Goal: Communication & Community: Answer question/provide support

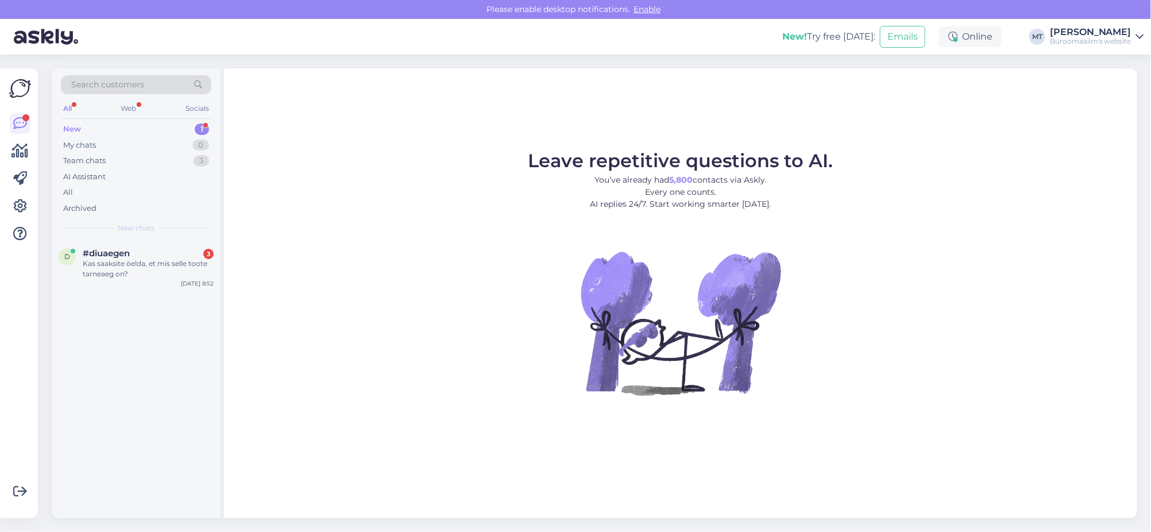
click at [71, 124] on div "New" at bounding box center [72, 129] width 18 height 11
click at [97, 246] on div "d #diuaegen 3 Kas saaksite öelda, et mis selle toote tarneaeg on? Sep 4 8:52" at bounding box center [136, 266] width 169 height 52
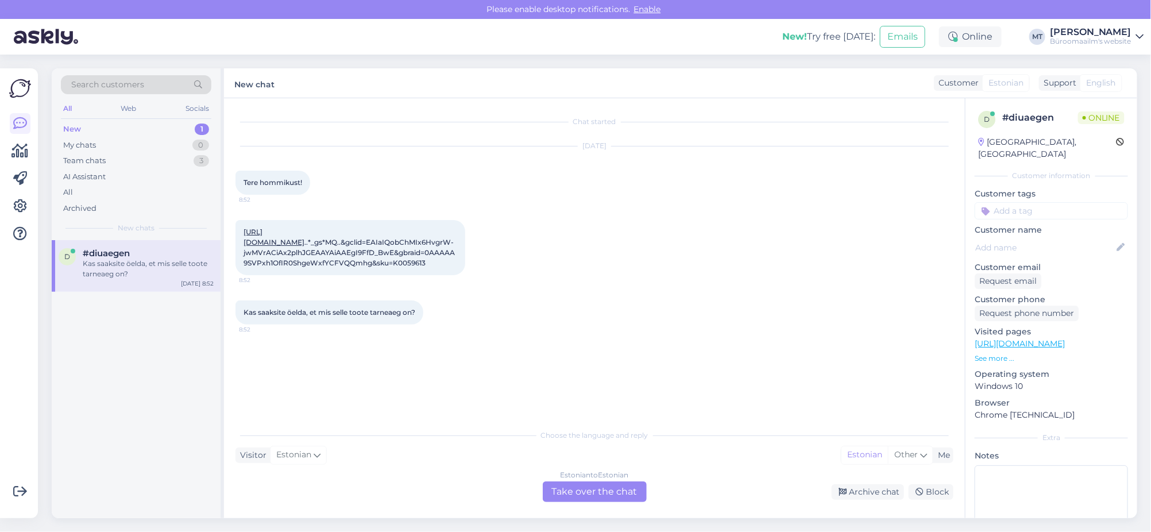
click at [594, 486] on div "Estonian to Estonian Take over the chat" at bounding box center [595, 491] width 104 height 21
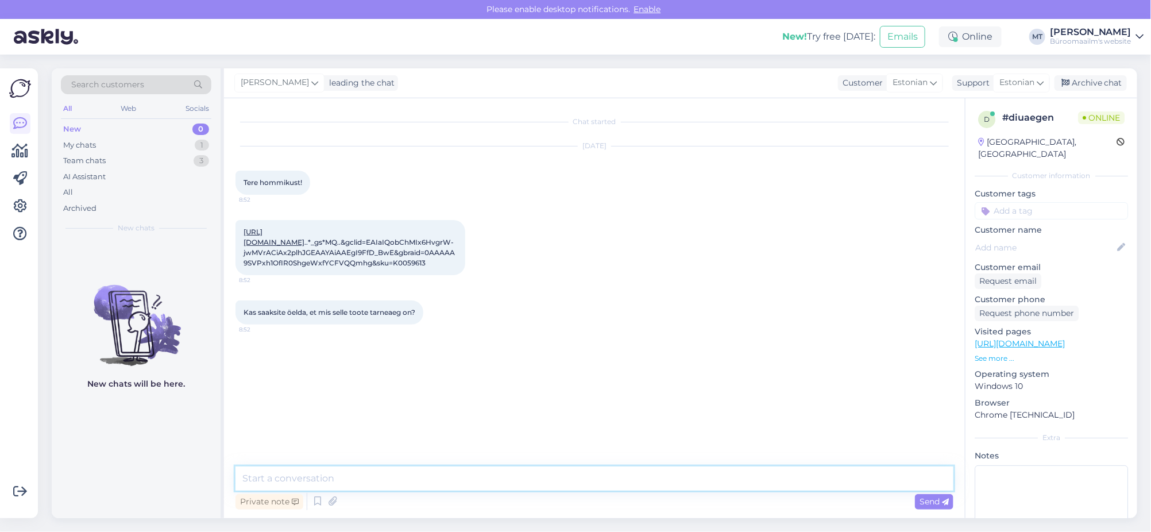
click at [293, 479] on textarea at bounding box center [595, 478] width 718 height 24
click at [259, 246] on link "https://www.byroomaailm.ee/tooner-kyocera-tk-1140-black-7200lk-fs-1035mfp-dp-fs…" at bounding box center [274, 236] width 61 height 19
click at [325, 472] on textarea at bounding box center [595, 478] width 718 height 24
type textarea "Tere. Pean uurima, kohe öelda ei oska. Läheb aega natuke."
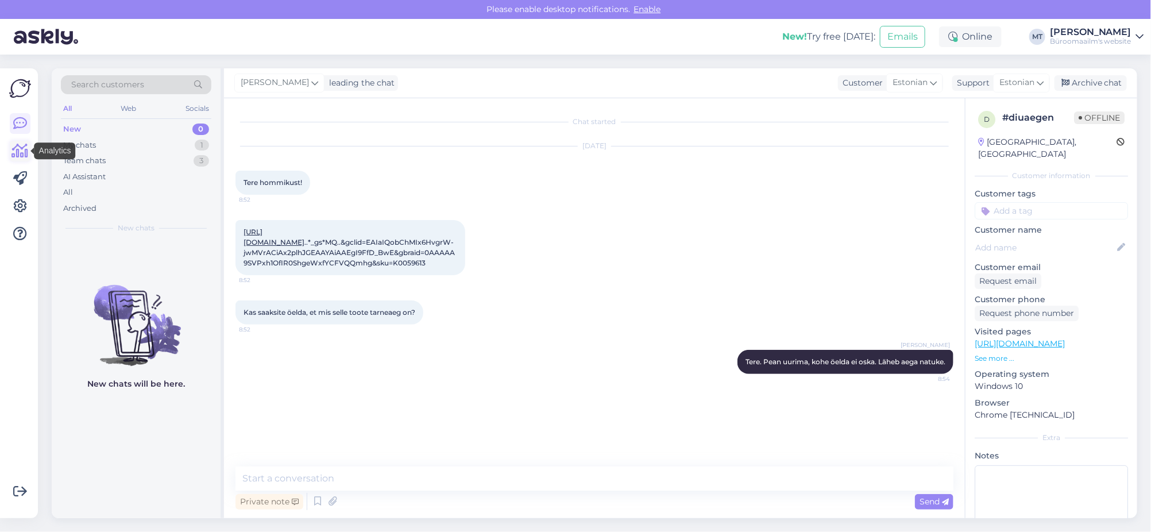
click at [21, 153] on icon at bounding box center [20, 151] width 17 height 14
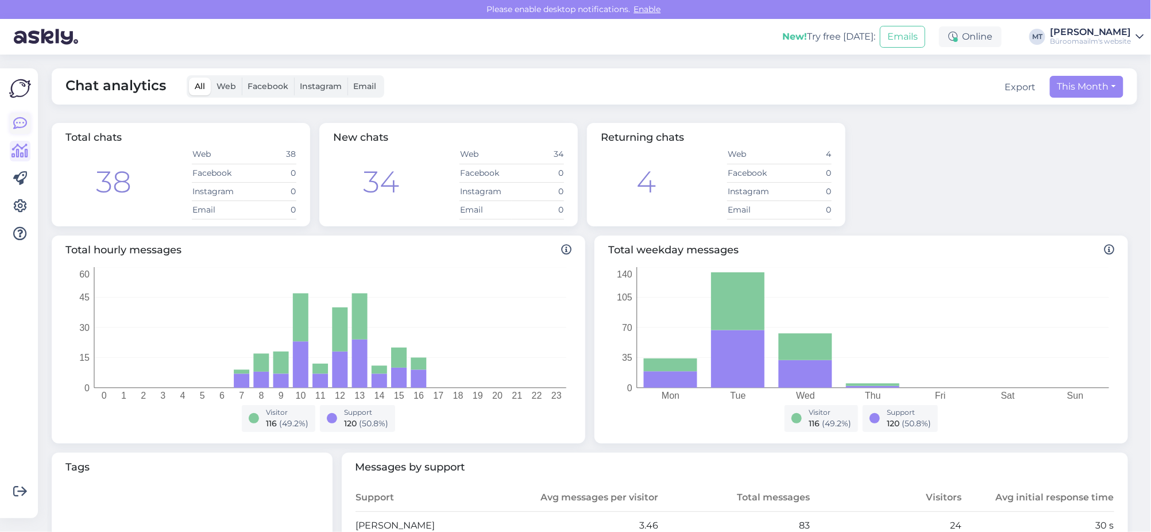
click at [25, 124] on icon at bounding box center [20, 124] width 14 height 14
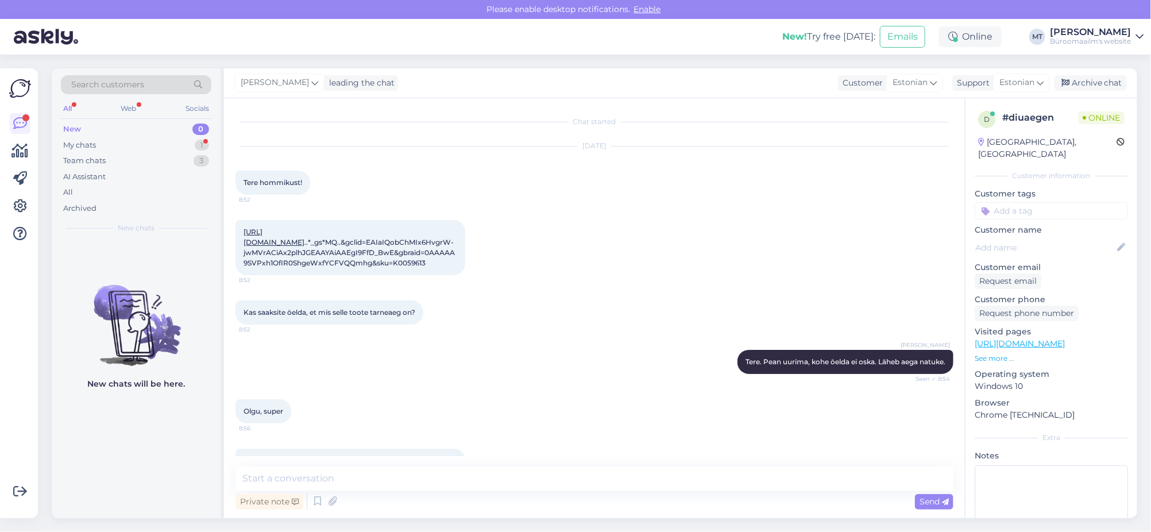
scroll to position [59, 0]
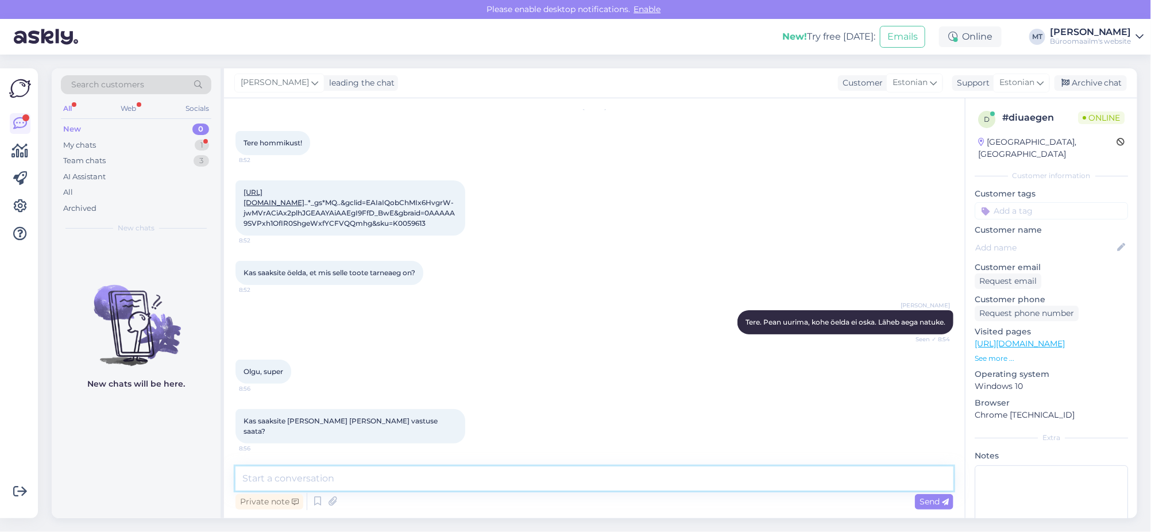
click at [362, 480] on textarea at bounding box center [595, 478] width 718 height 24
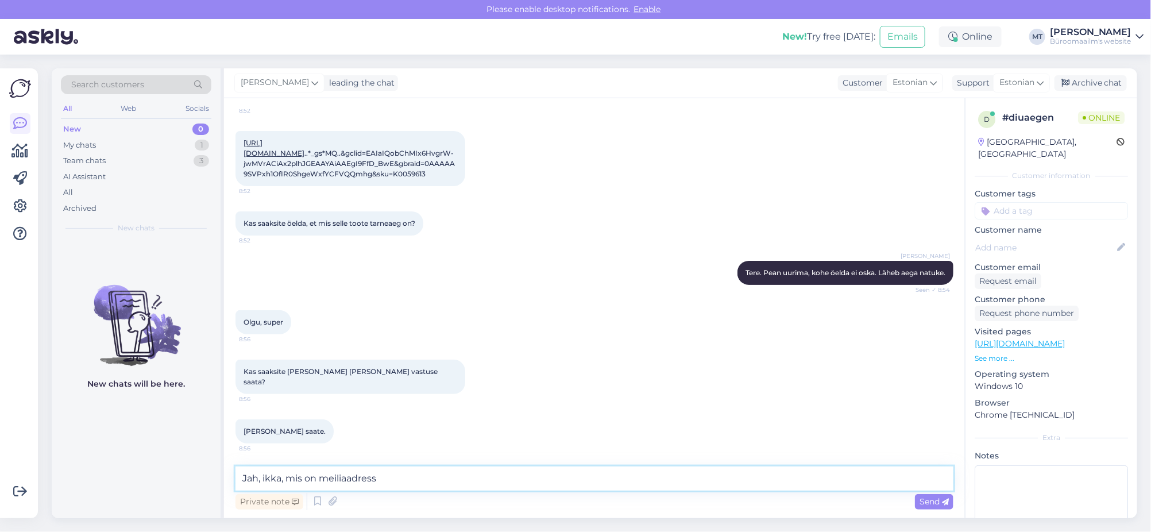
type textarea "Jah, ikka, mis on meiliaadress ?"
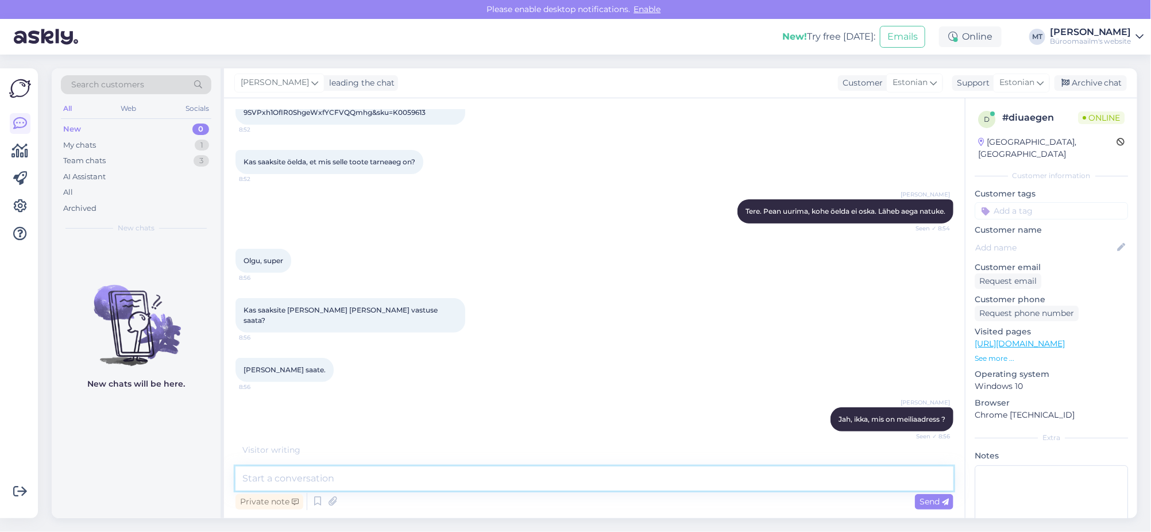
scroll to position [208, 0]
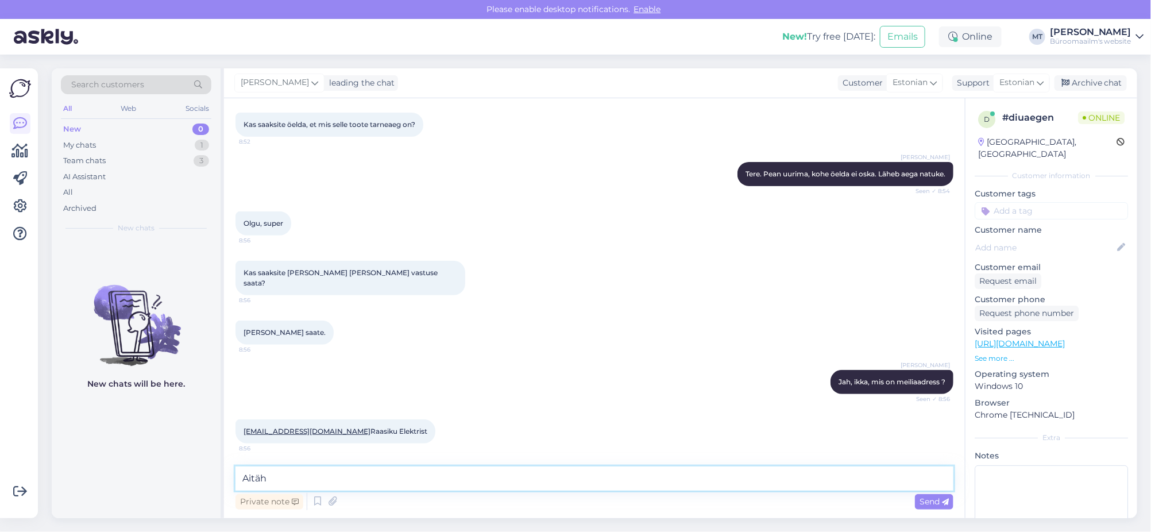
type textarea "Aitäh."
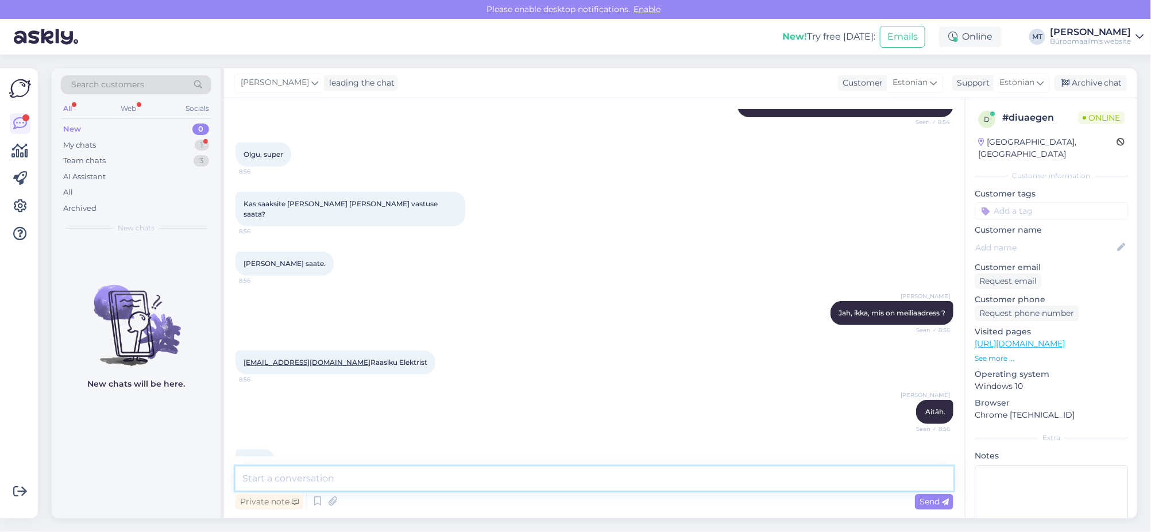
scroll to position [306, 0]
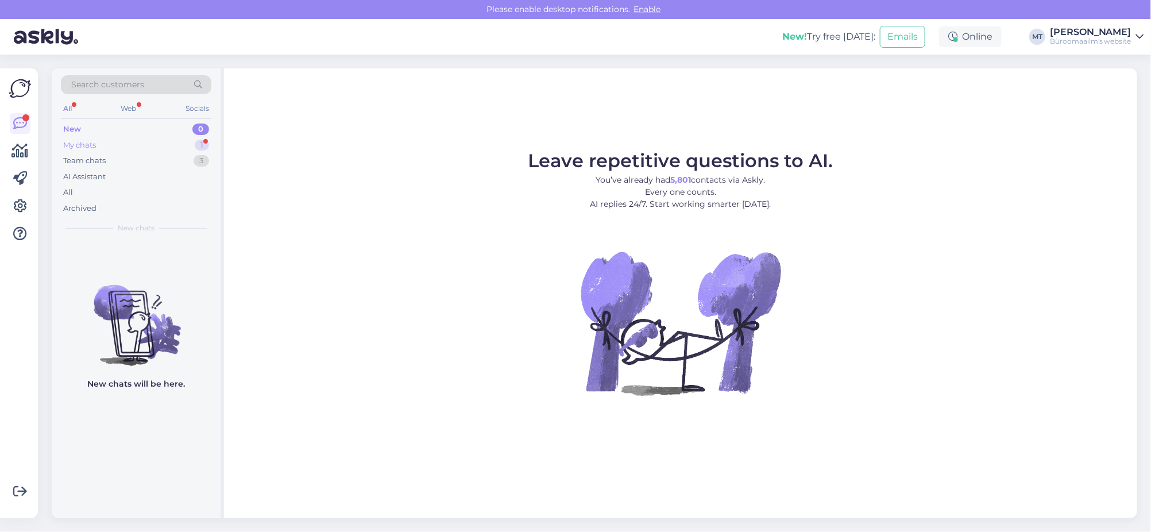
click at [86, 145] on div "My chats" at bounding box center [79, 145] width 33 height 11
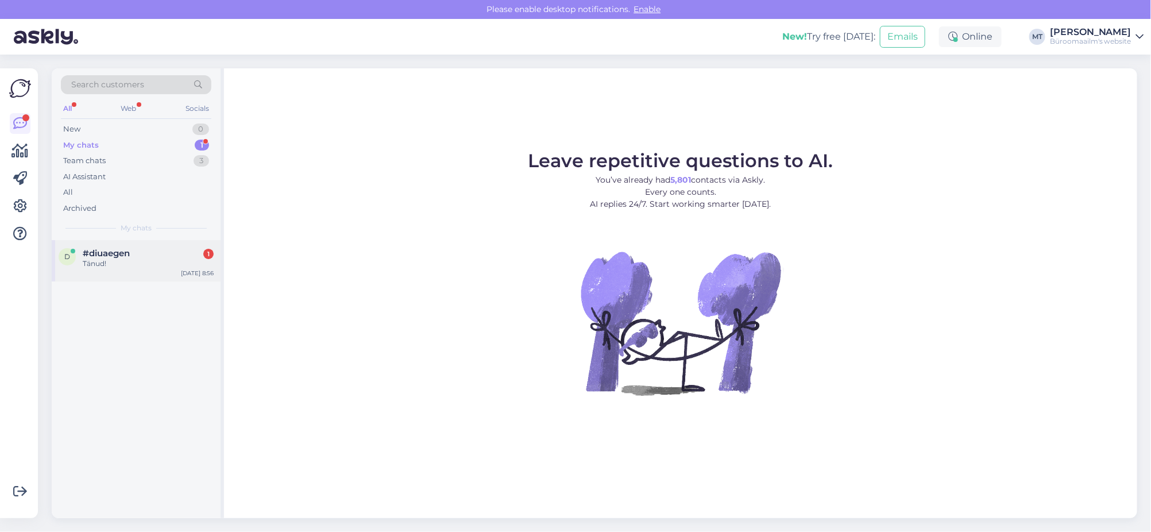
click at [106, 259] on div "Tänud!" at bounding box center [148, 264] width 131 height 10
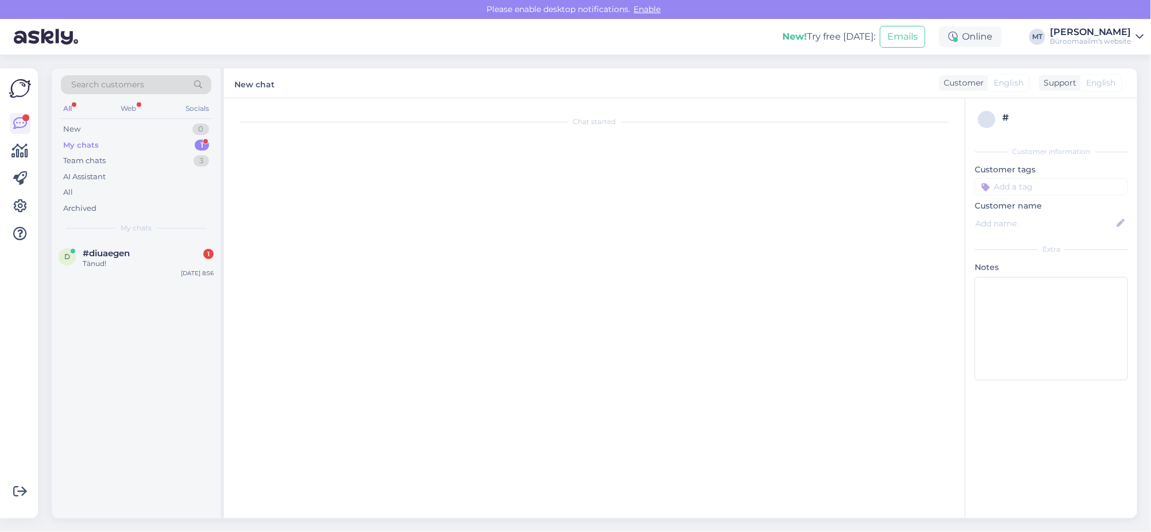
scroll to position [306, 0]
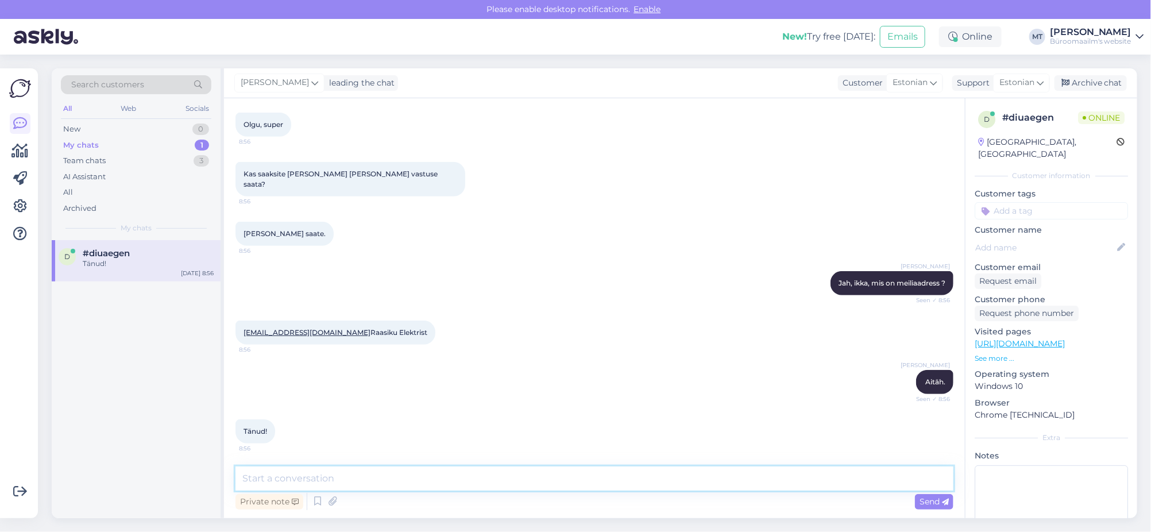
click at [311, 480] on textarea at bounding box center [595, 478] width 718 height 24
type textarea ":)"
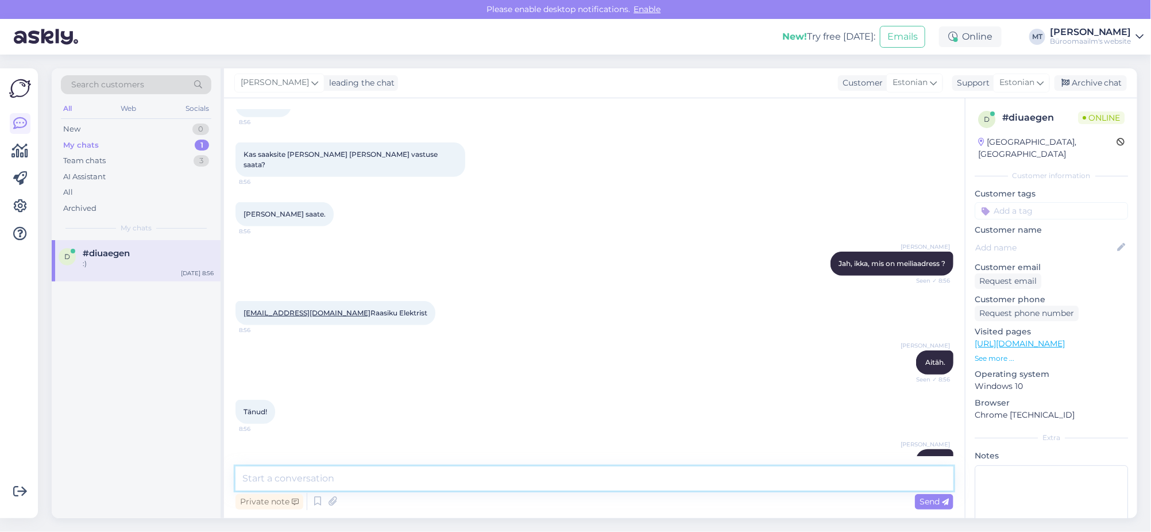
scroll to position [356, 0]
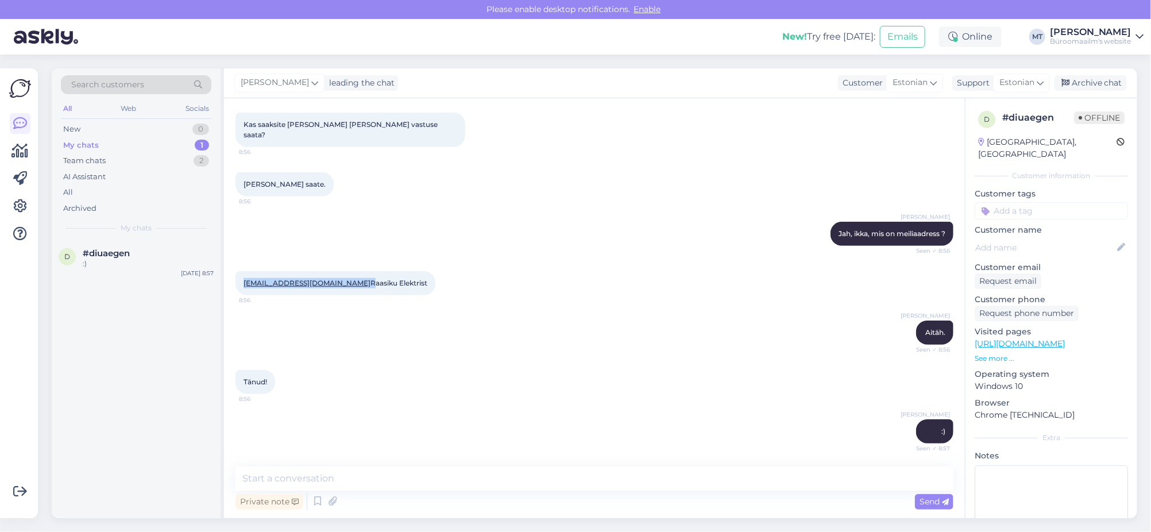
drag, startPoint x: 310, startPoint y: 285, endPoint x: 229, endPoint y: 288, distance: 80.5
click at [229, 288] on div "Chat started Sep 4 2025 Tere hommikust! 8:52 https://www.byroomaailm.ee/tooner-…" at bounding box center [594, 308] width 741 height 420
click at [305, 317] on div "Marje Tamm Aitäh. Seen ✓ 8:56" at bounding box center [595, 332] width 718 height 49
drag, startPoint x: 309, startPoint y: 282, endPoint x: 237, endPoint y: 283, distance: 71.8
click at [237, 283] on div "erkki.klaus@rer.ee Raasiku Elektrist 8:56" at bounding box center [336, 283] width 200 height 24
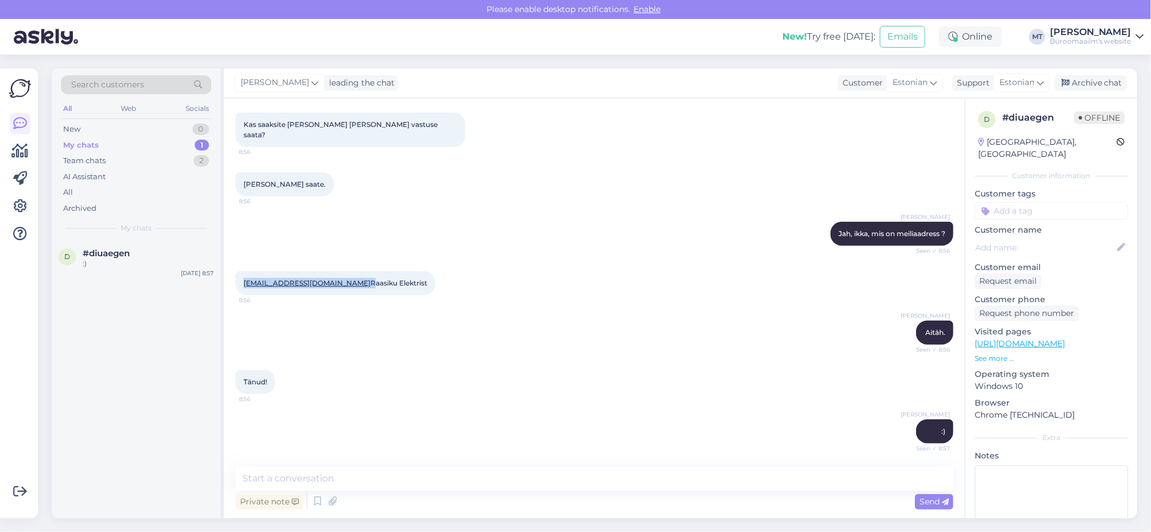
copy span "erkki.klaus@rer.ee"
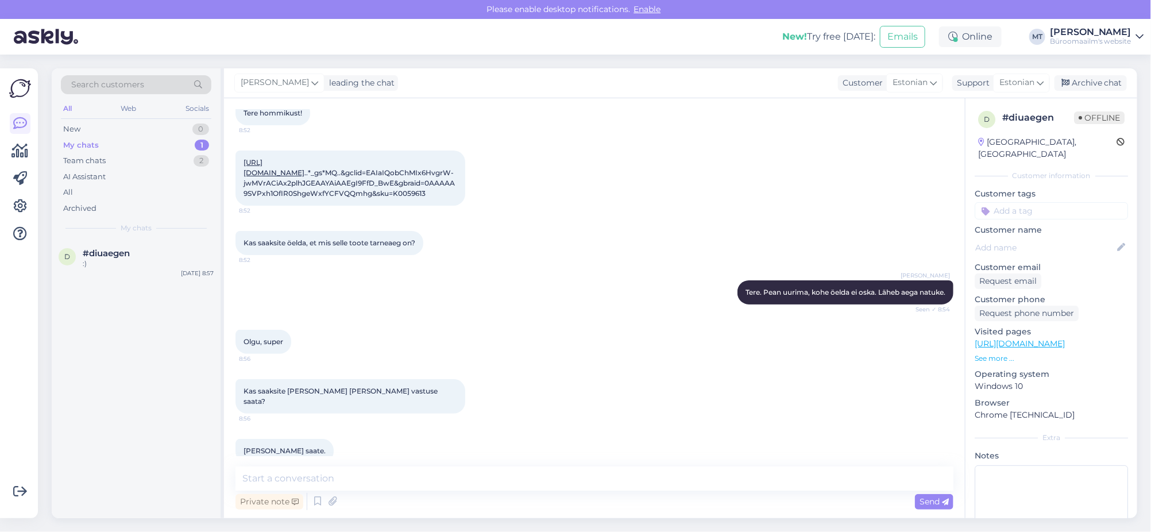
scroll to position [69, 0]
click at [1094, 83] on div "Archive chat" at bounding box center [1091, 83] width 72 height 16
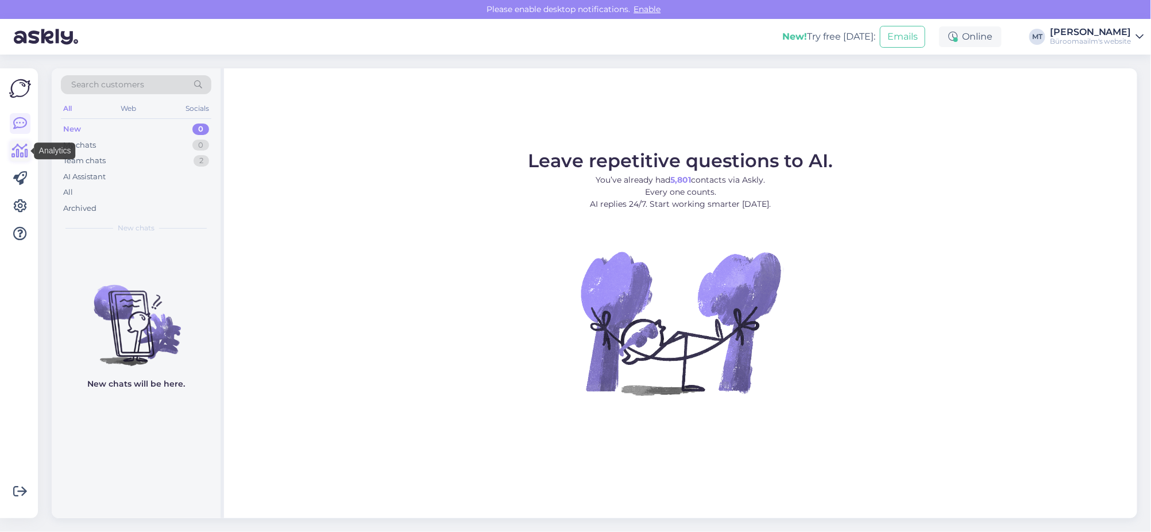
click at [21, 153] on icon at bounding box center [20, 151] width 17 height 14
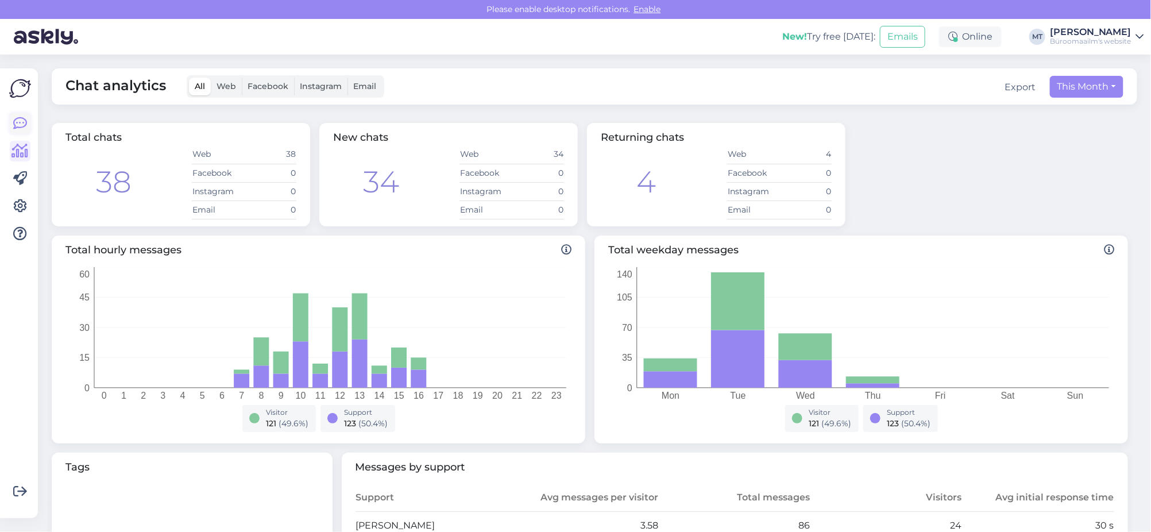
click at [17, 128] on icon at bounding box center [20, 124] width 14 height 14
